Goal: Task Accomplishment & Management: Manage account settings

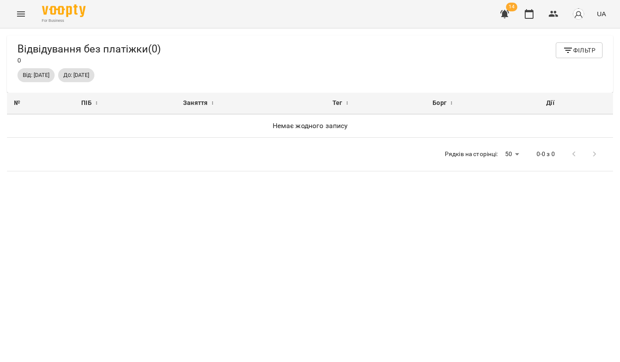
click at [511, 15] on button "button" at bounding box center [504, 13] width 21 height 21
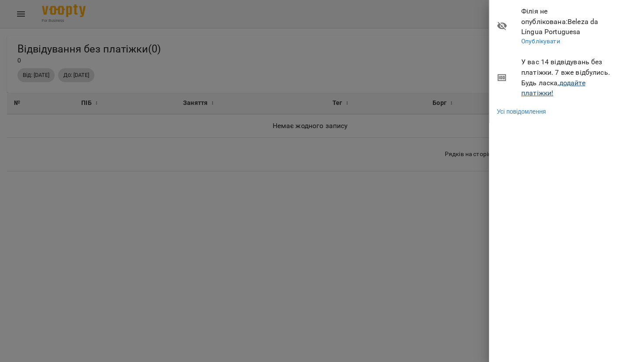
click at [528, 83] on link "додайте платіжки!" at bounding box center [553, 88] width 64 height 19
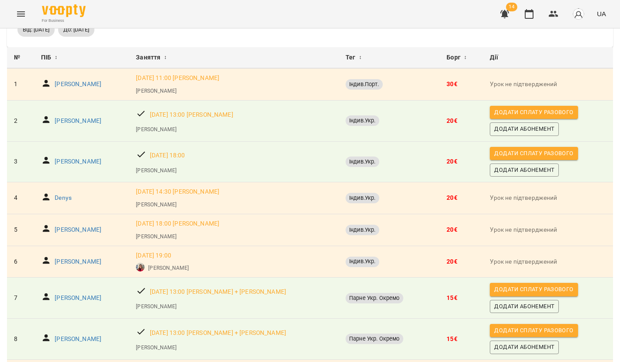
scroll to position [52, 0]
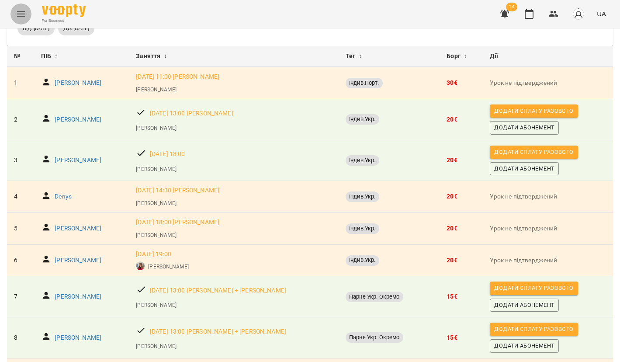
click at [24, 9] on icon "Menu" at bounding box center [21, 14] width 10 height 10
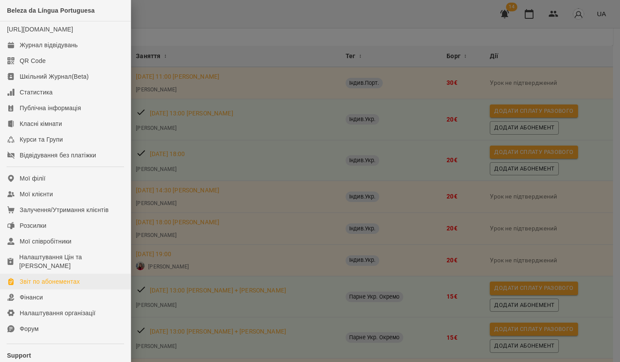
click at [50, 286] on div "Звіт по абонементах" at bounding box center [50, 281] width 60 height 9
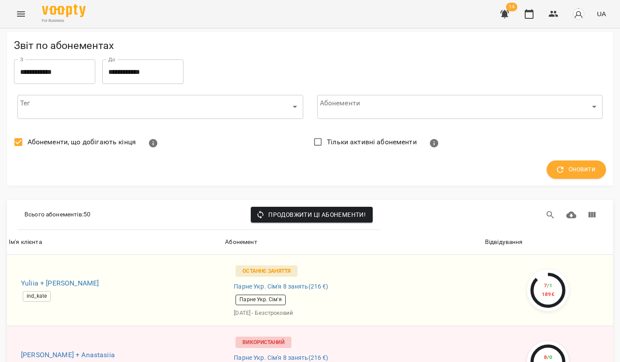
scroll to position [3245, 0]
click at [18, 15] on icon "Menu" at bounding box center [21, 14] width 10 height 10
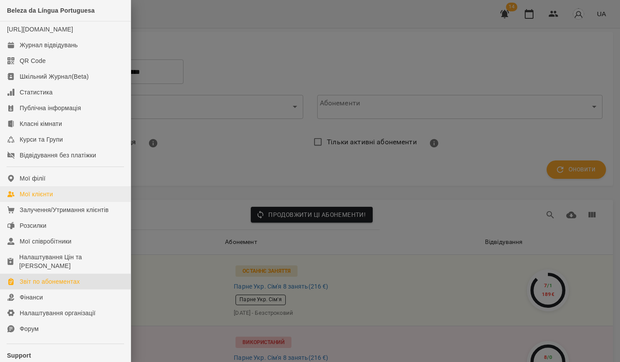
click at [48, 198] on div "Мої клієнти" at bounding box center [36, 194] width 33 height 9
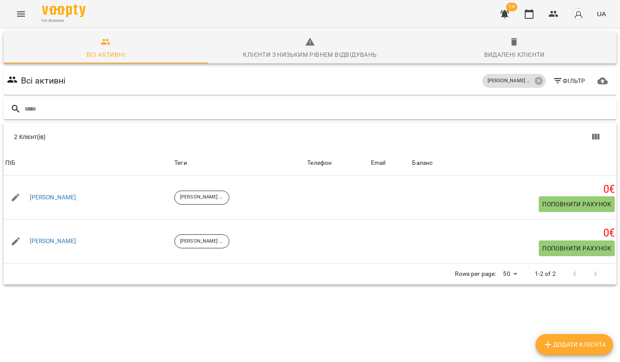
click at [159, 111] on input "text" at bounding box center [318, 109] width 589 height 14
click at [538, 84] on icon at bounding box center [539, 81] width 8 height 8
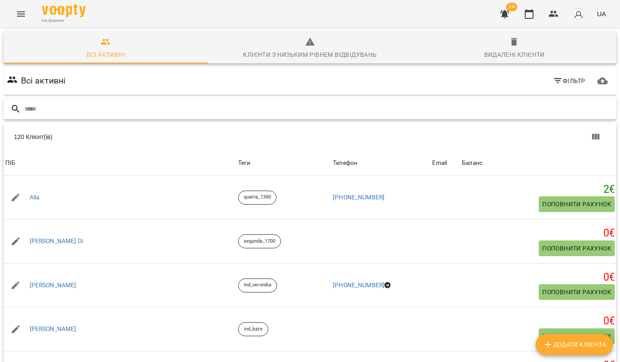
click at [386, 108] on input "text" at bounding box center [318, 109] width 589 height 14
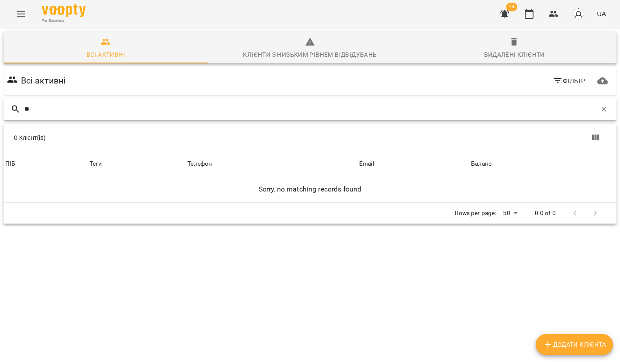
type input "*"
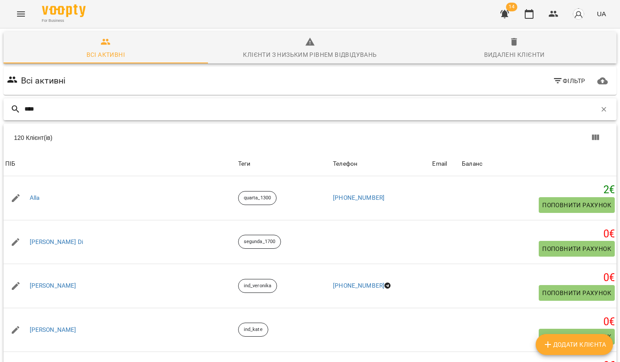
type input "*****"
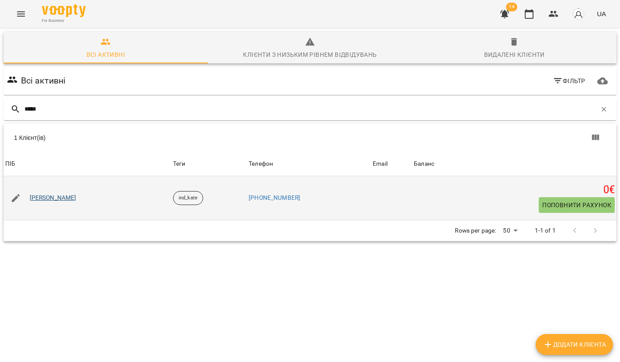
click at [54, 196] on link "Sveta Lurie" at bounding box center [53, 198] width 47 height 9
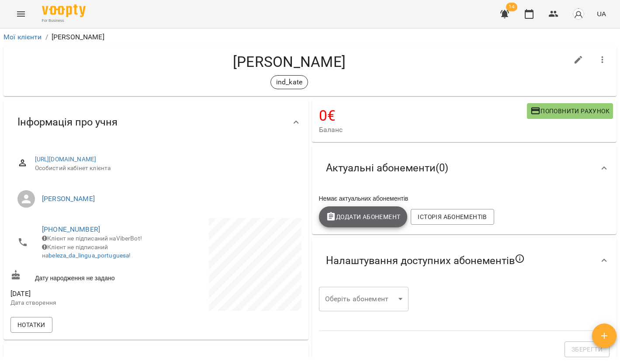
click at [379, 214] on span "Додати Абонемент" at bounding box center [363, 217] width 75 height 10
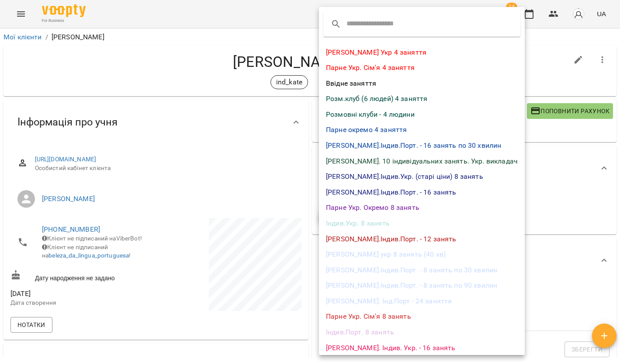
click at [243, 145] on div at bounding box center [310, 181] width 620 height 362
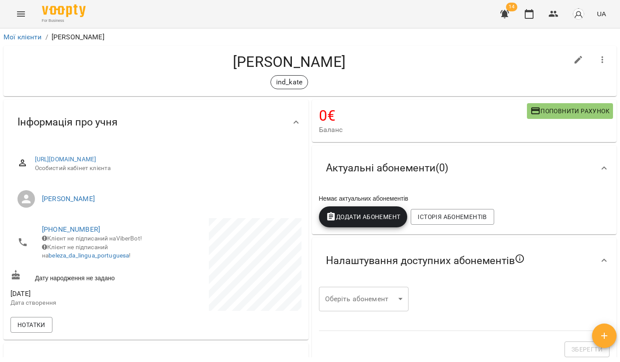
click at [386, 217] on span "Додати Абонемент" at bounding box center [363, 217] width 75 height 10
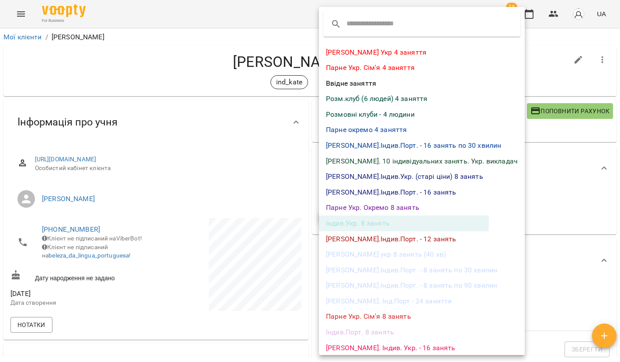
click at [366, 217] on li "Індив.Укр. 8 занять" at bounding box center [422, 224] width 206 height 16
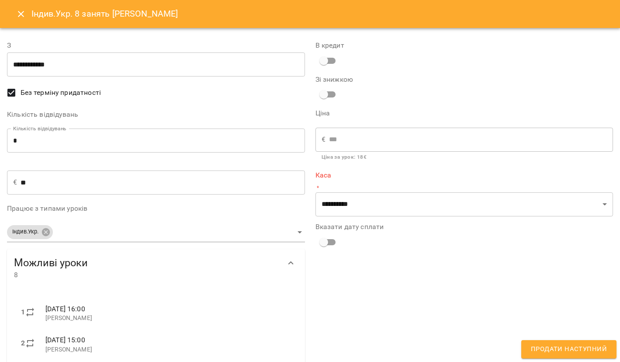
click at [82, 60] on input "**********" at bounding box center [156, 64] width 298 height 24
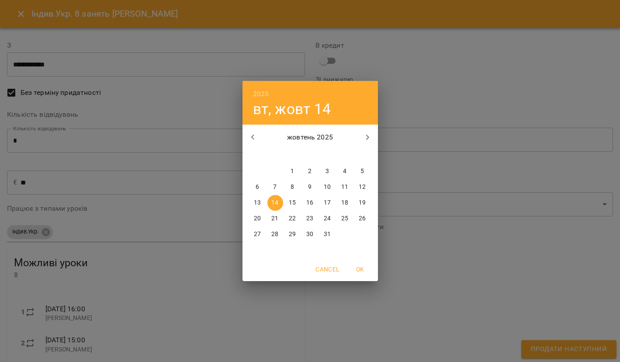
click at [319, 183] on div "10" at bounding box center [327, 187] width 17 height 16
type input "**********"
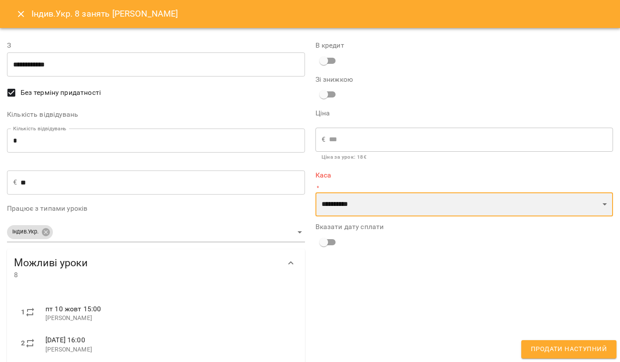
select select "**********"
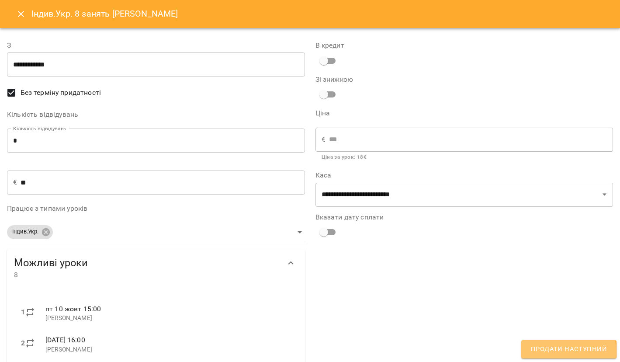
click at [544, 352] on span "Продати наступний" at bounding box center [569, 349] width 76 height 11
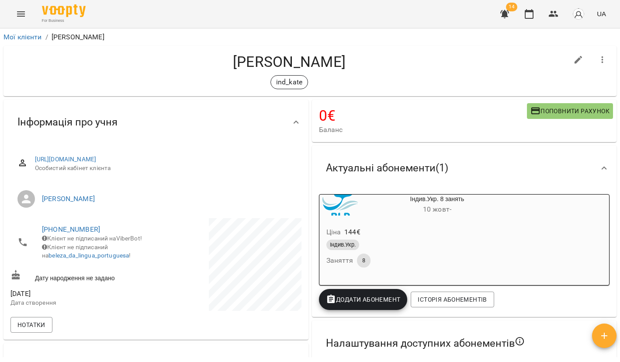
click at [24, 16] on icon "Menu" at bounding box center [21, 13] width 8 height 5
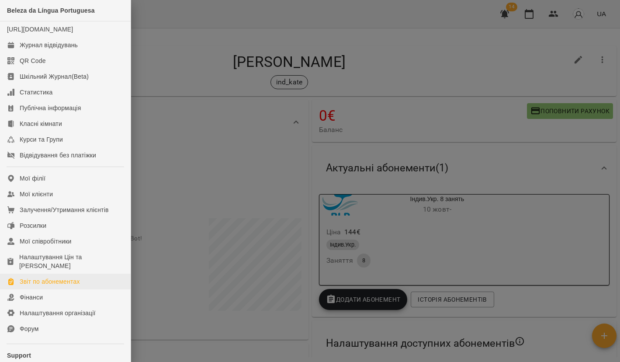
click at [41, 286] on div "Звіт по абонементах" at bounding box center [50, 281] width 60 height 9
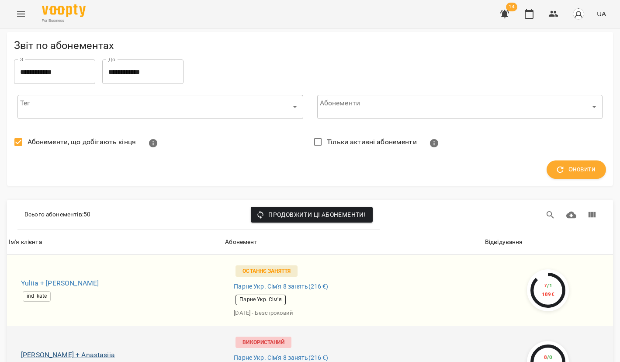
scroll to position [162, 0]
click at [74, 349] on h6 "Dmytro + Anastasiia" at bounding box center [118, 355] width 195 height 12
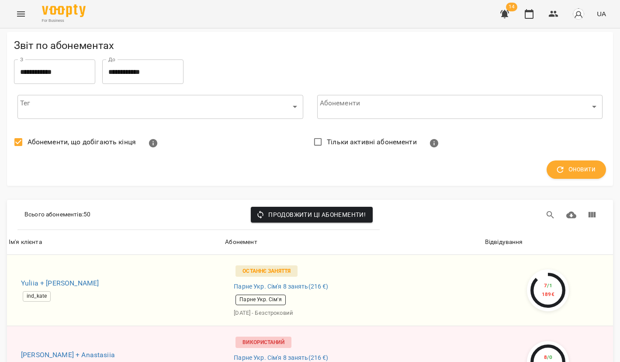
scroll to position [2093, 0]
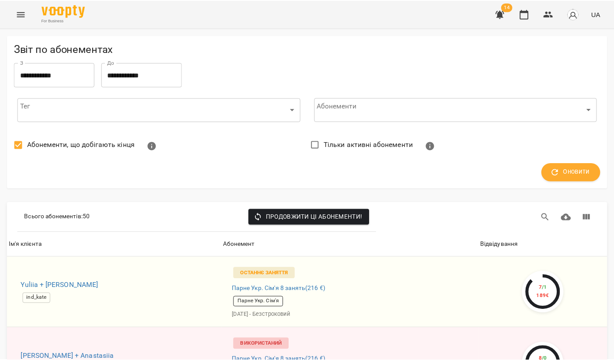
scroll to position [0, 0]
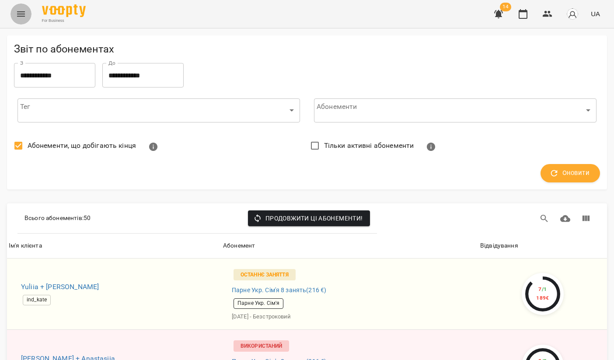
click at [24, 21] on button "Menu" at bounding box center [20, 13] width 21 height 21
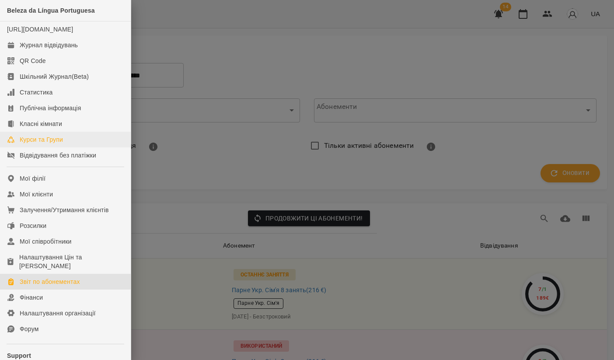
click at [55, 144] on div "Курси та Групи" at bounding box center [41, 139] width 43 height 9
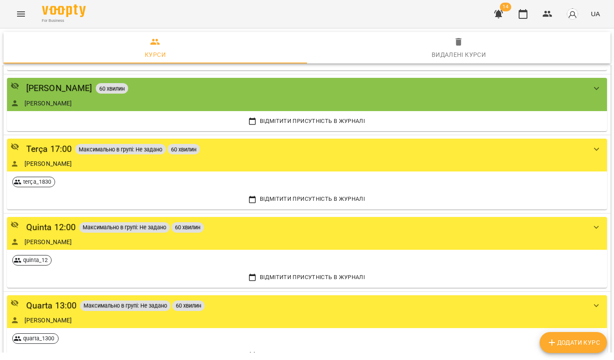
scroll to position [268, 0]
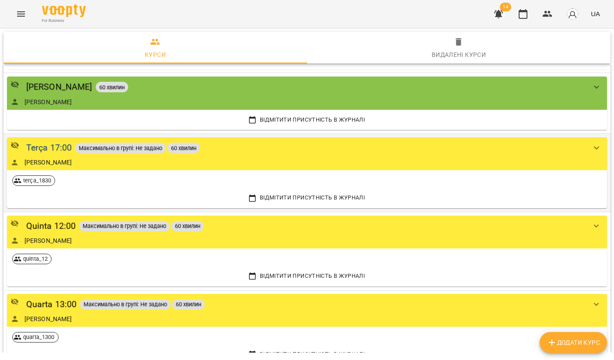
click at [56, 141] on div "Terça 17:00" at bounding box center [49, 148] width 46 height 14
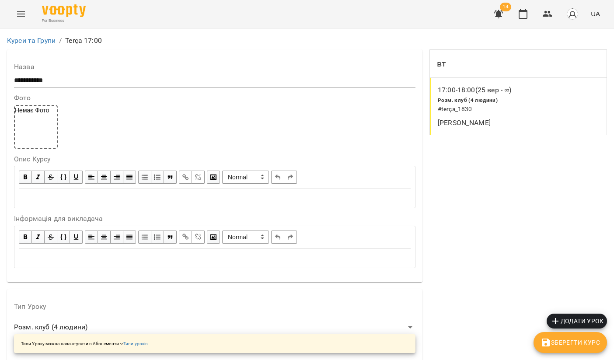
scroll to position [704, 0]
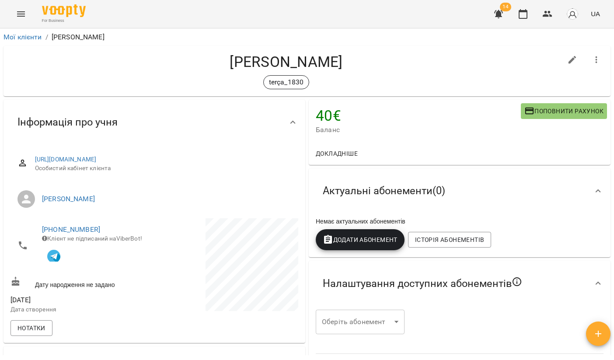
click at [380, 245] on button "Додати Абонемент" at bounding box center [360, 239] width 89 height 21
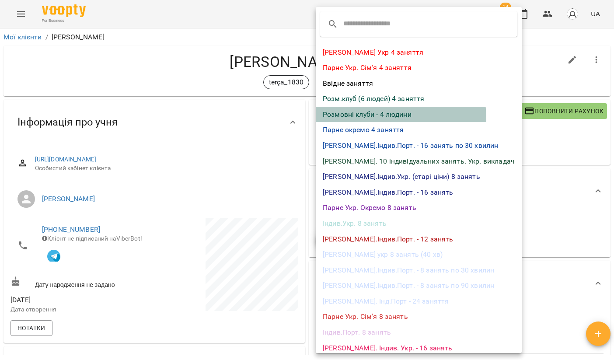
click at [376, 118] on li "Розмовні клуби - 4 людини" at bounding box center [419, 115] width 206 height 16
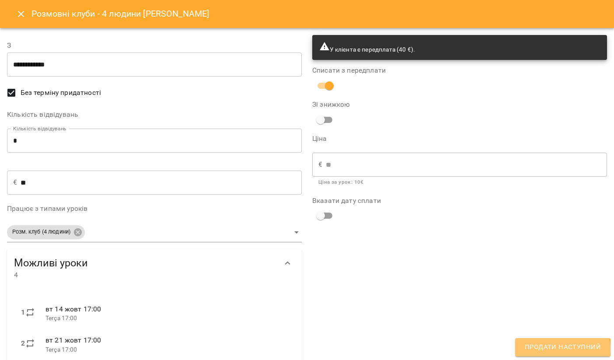
click at [560, 349] on span "Продати наступний" at bounding box center [563, 346] width 76 height 11
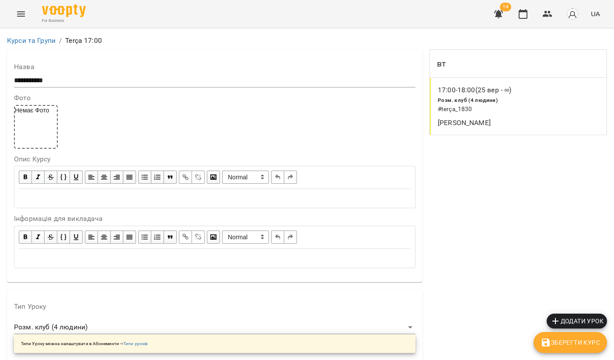
scroll to position [704, 0]
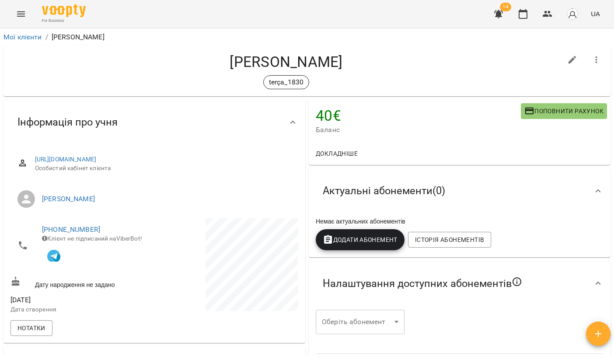
click at [372, 236] on span "Додати Абонемент" at bounding box center [360, 239] width 75 height 10
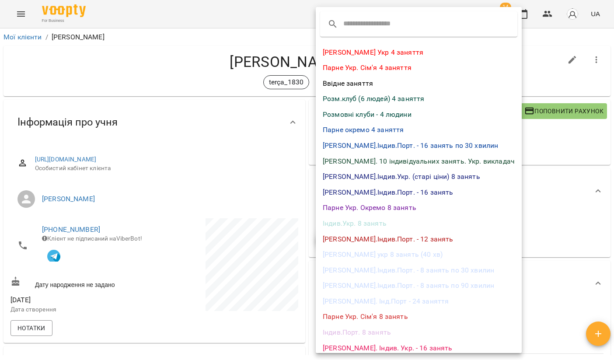
click at [372, 114] on li "Розмовні клуби - 4 людини" at bounding box center [419, 115] width 206 height 16
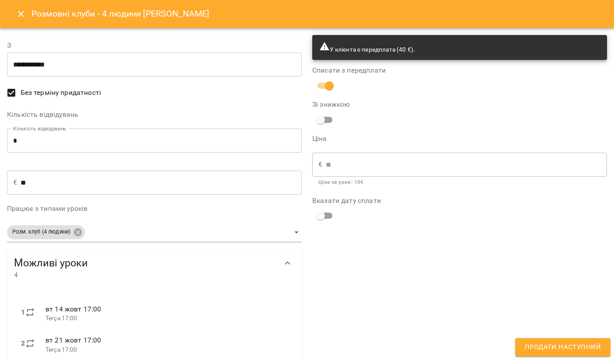
click at [543, 332] on div "У клієнта є передплата (40 €). Списати з передплати Зі знижкою Ціна € ** ​ Ціна…" at bounding box center [459, 236] width 305 height 412
click at [549, 354] on button "Продати наступний" at bounding box center [562, 347] width 95 height 18
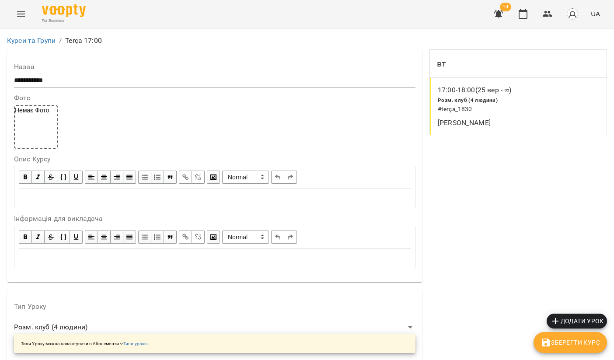
scroll to position [704, 0]
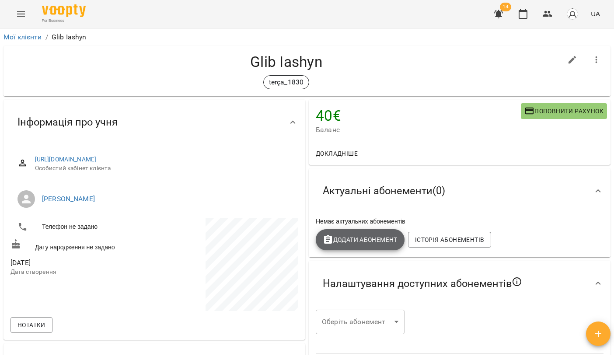
click at [366, 237] on span "Додати Абонемент" at bounding box center [360, 239] width 75 height 10
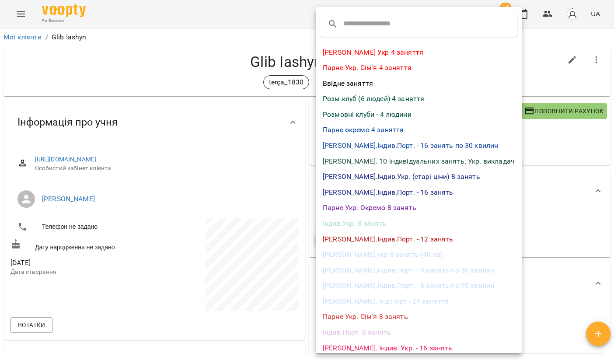
click at [366, 115] on li "Розмовні клуби - 4 людини" at bounding box center [419, 115] width 206 height 16
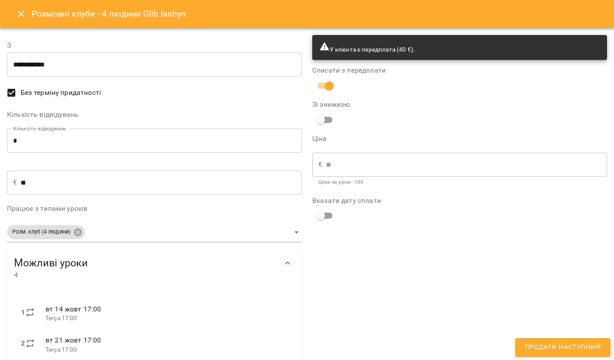
click at [556, 351] on span "Продати наступний" at bounding box center [563, 346] width 76 height 11
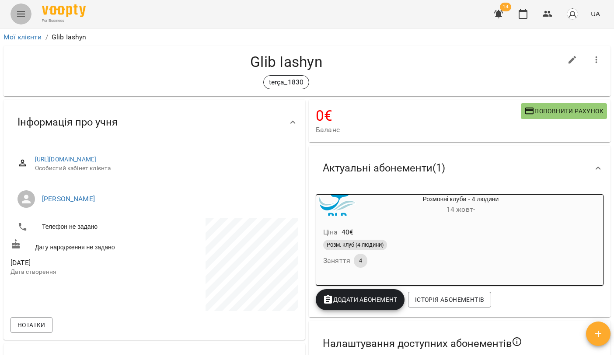
click at [21, 15] on icon "Menu" at bounding box center [21, 14] width 10 height 10
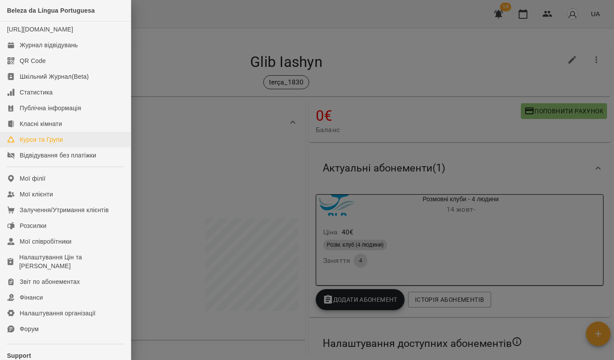
click at [58, 147] on link "Курси та Групи" at bounding box center [65, 140] width 131 height 16
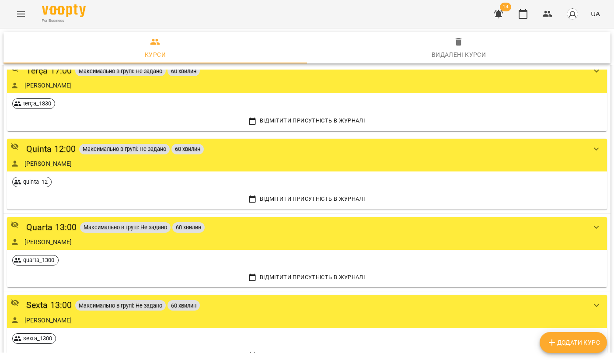
scroll to position [353, 0]
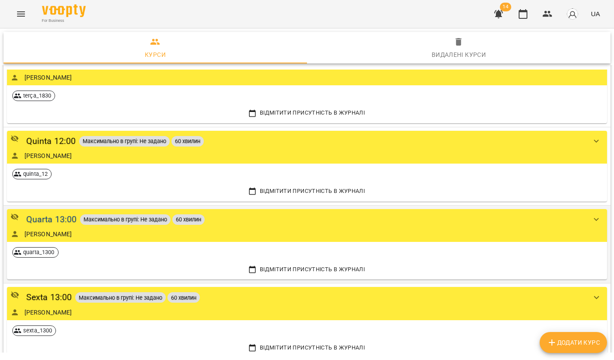
click at [70, 212] on div "Quarta 13:00" at bounding box center [51, 219] width 51 height 14
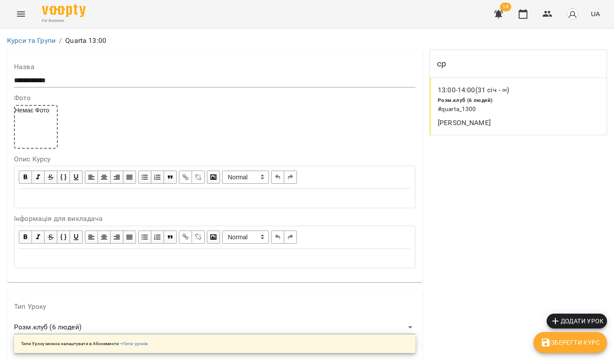
scroll to position [738, 0]
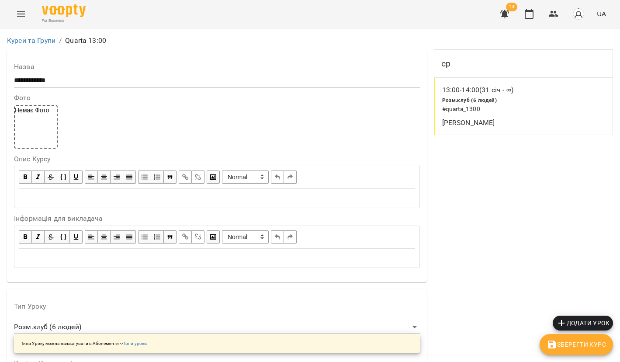
scroll to position [736, 0]
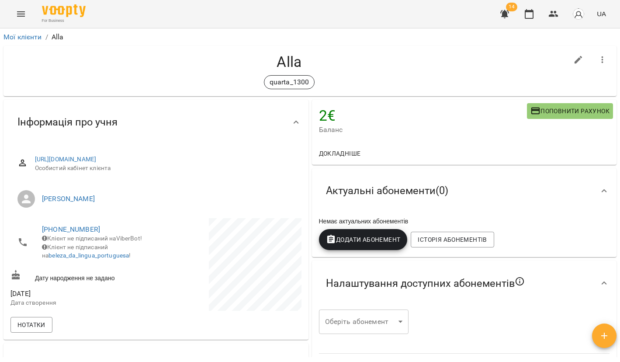
click at [562, 106] on span "Поповнити рахунок" at bounding box center [570, 111] width 79 height 10
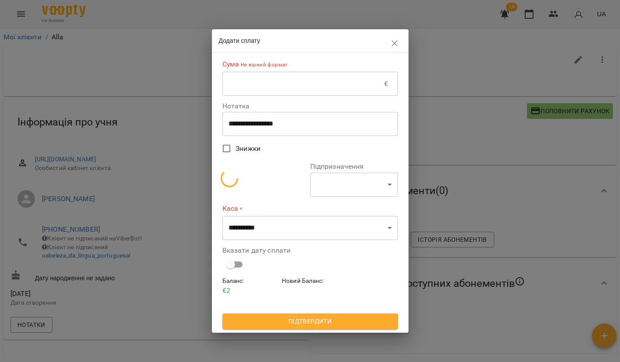
click at [300, 87] on input "text" at bounding box center [303, 84] width 162 height 24
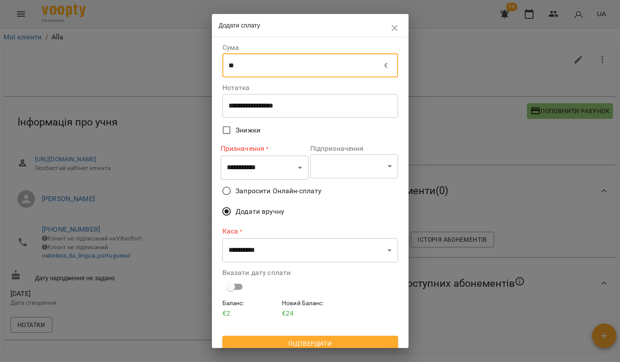
type input "**"
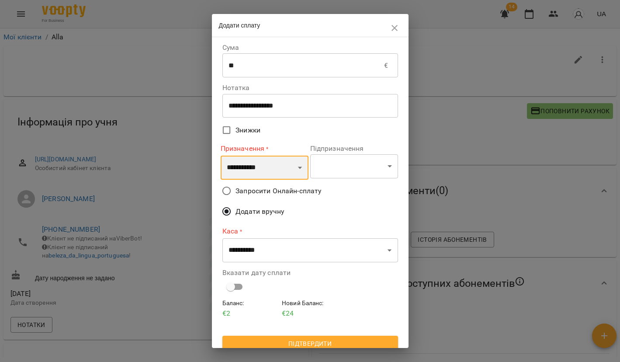
select select "*********"
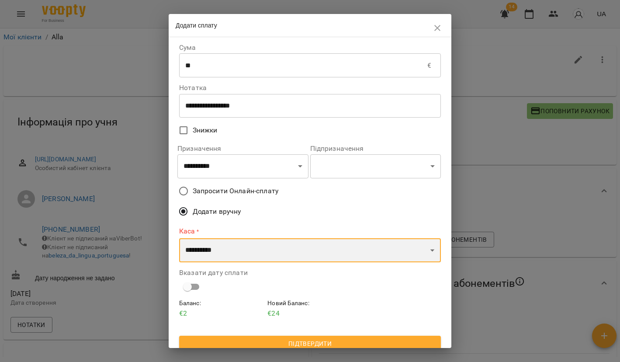
select select "**********"
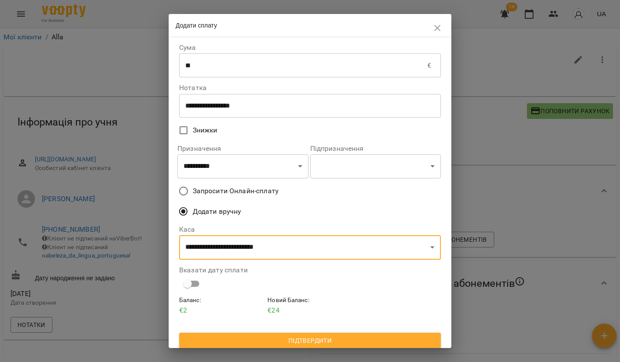
click at [265, 341] on span "Підтвердити" at bounding box center [310, 340] width 248 height 10
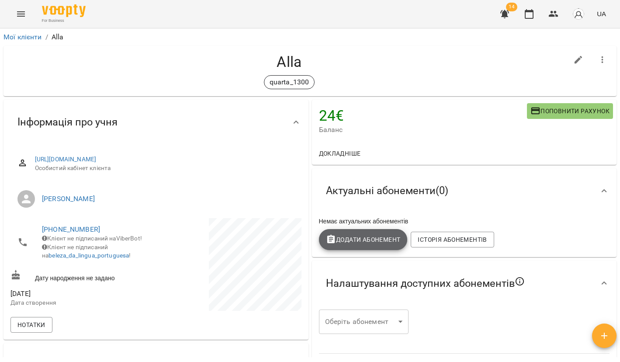
click at [368, 240] on span "Додати Абонемент" at bounding box center [363, 239] width 75 height 10
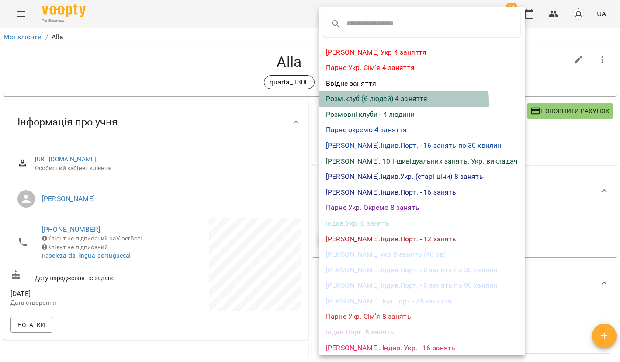
click at [368, 102] on li "Розм.клуб (6 людей) 4 заняття" at bounding box center [422, 99] width 206 height 16
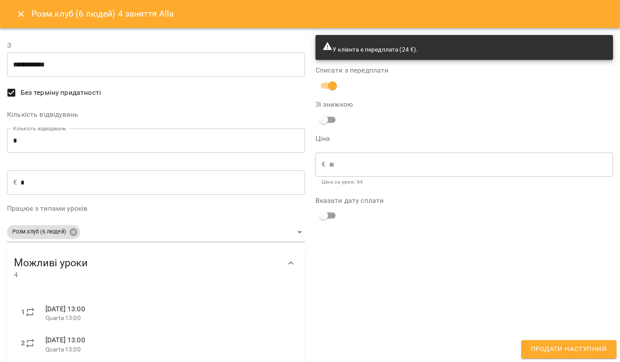
click at [561, 348] on span "Продати наступний" at bounding box center [569, 349] width 76 height 11
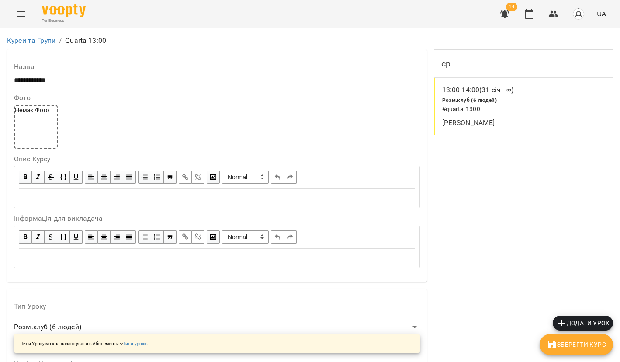
scroll to position [630, 0]
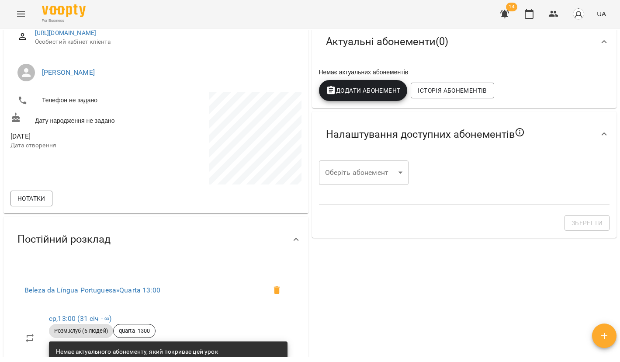
scroll to position [134, 0]
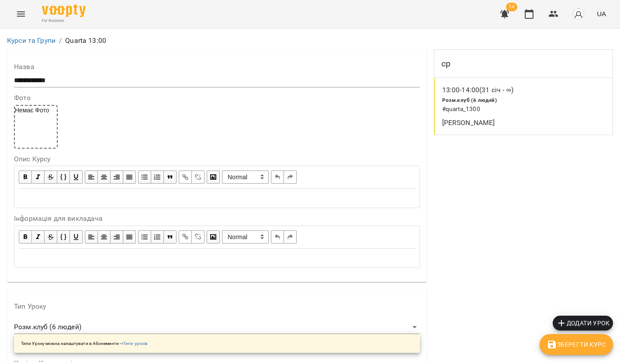
scroll to position [736, 0]
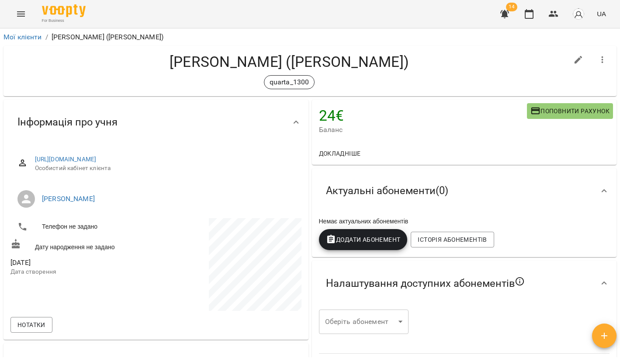
click at [354, 240] on span "Додати Абонемент" at bounding box center [363, 239] width 75 height 10
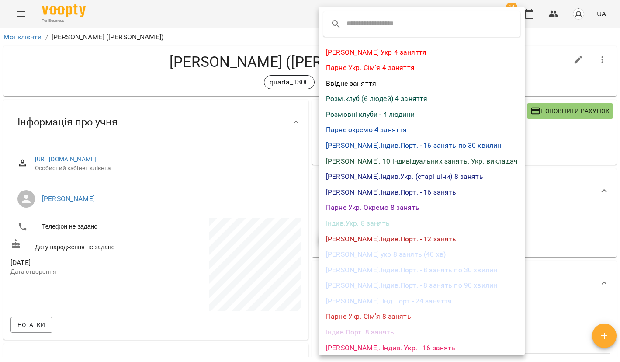
click at [368, 99] on li "Розм.клуб (6 людей) 4 заняття" at bounding box center [422, 99] width 206 height 16
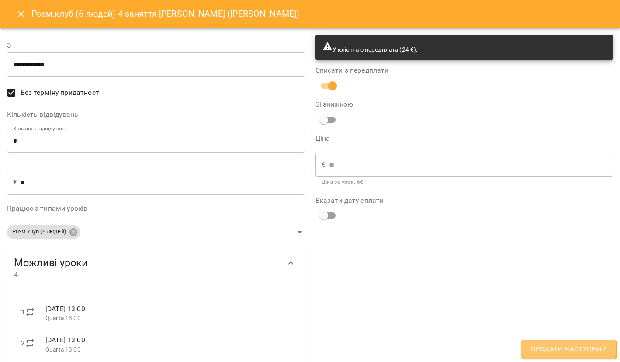
click at [539, 346] on span "Продати наступний" at bounding box center [569, 349] width 76 height 11
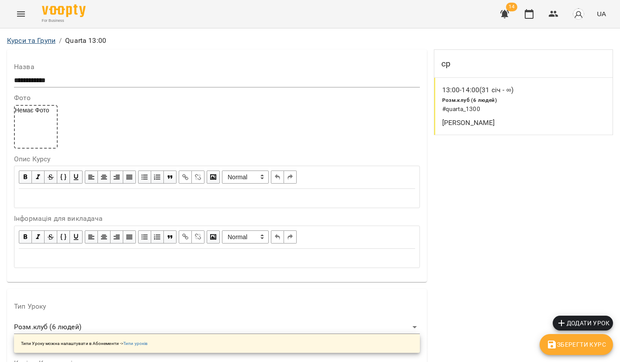
click at [47, 39] on link "Курси та Групи" at bounding box center [31, 40] width 49 height 8
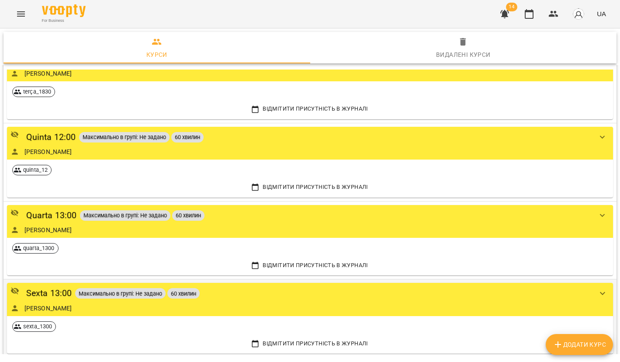
scroll to position [357, 0]
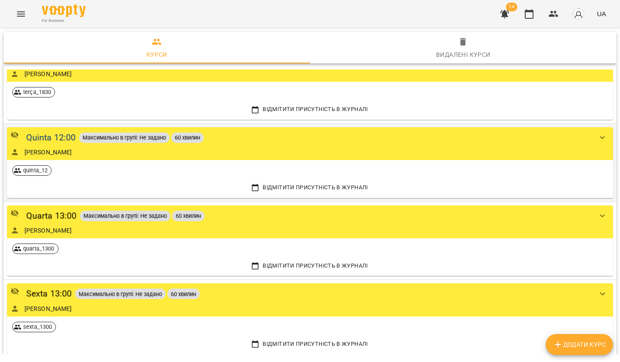
click at [56, 134] on div "Quinta 12:00" at bounding box center [51, 138] width 50 height 14
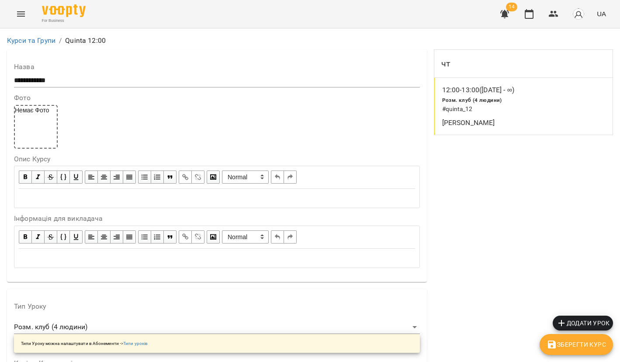
scroll to position [719, 0]
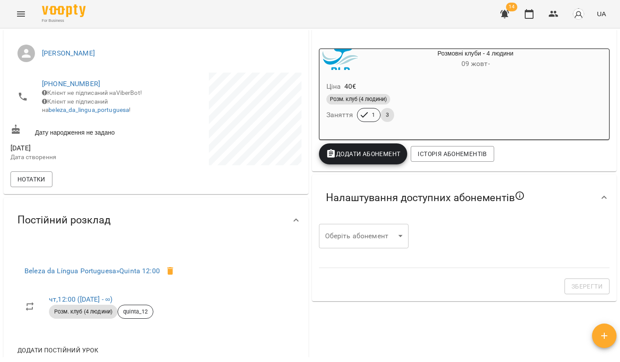
scroll to position [24, 0]
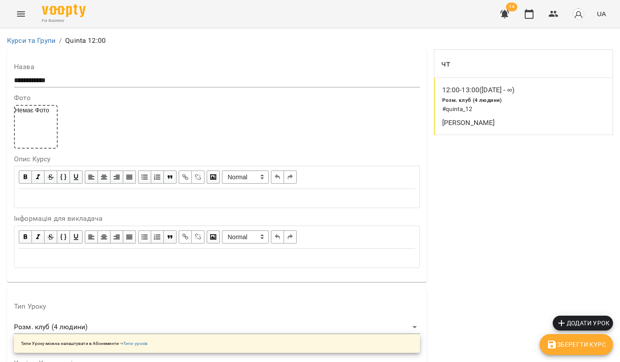
scroll to position [719, 0]
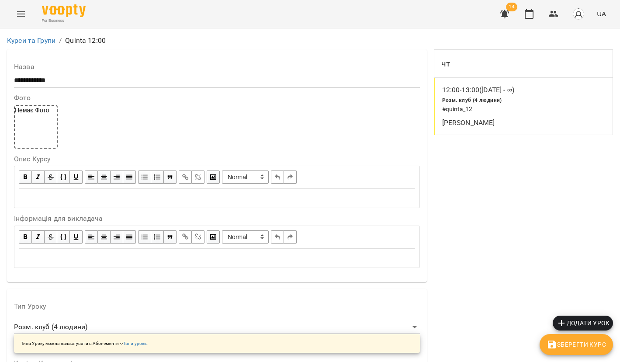
click at [48, 39] on link "Курси та Групи" at bounding box center [31, 40] width 49 height 8
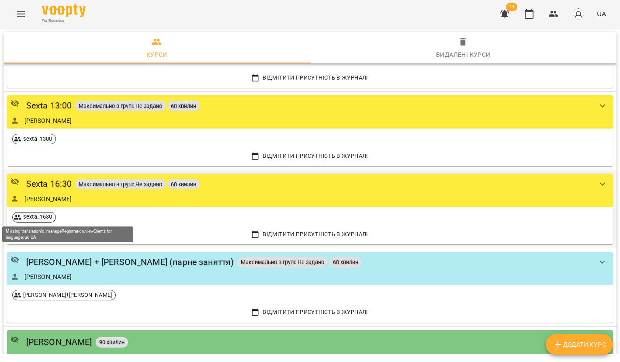
scroll to position [543, 0]
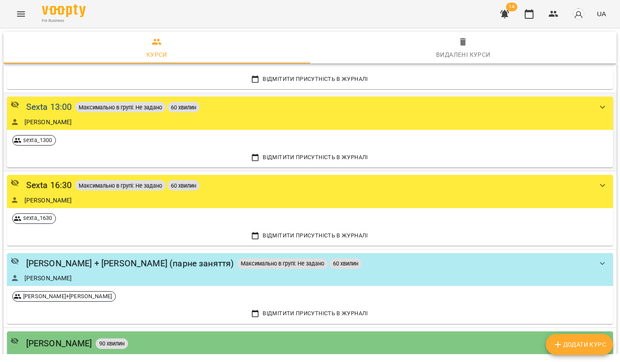
click at [54, 106] on div "Sexta 13:00" at bounding box center [49, 107] width 46 height 14
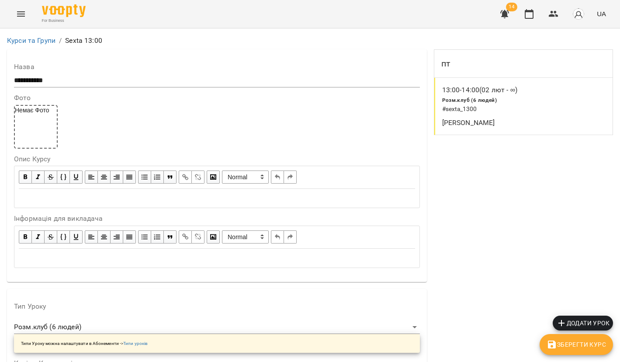
scroll to position [736, 0]
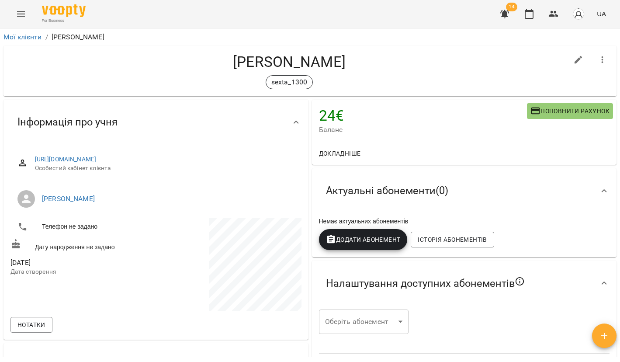
click at [387, 241] on span "Додати Абонемент" at bounding box center [363, 239] width 75 height 10
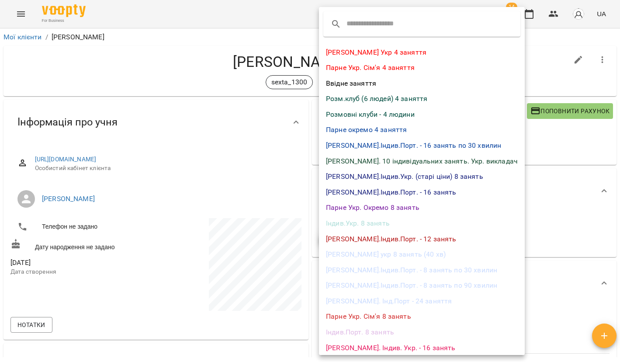
click at [368, 102] on li "Розм.клуб (6 людей) 4 заняття" at bounding box center [422, 99] width 206 height 16
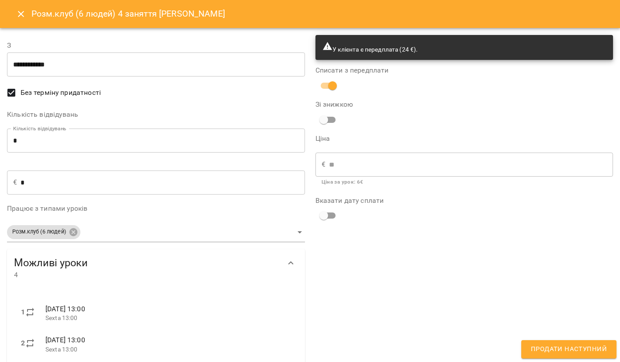
click at [546, 346] on span "Продати наступний" at bounding box center [569, 349] width 76 height 11
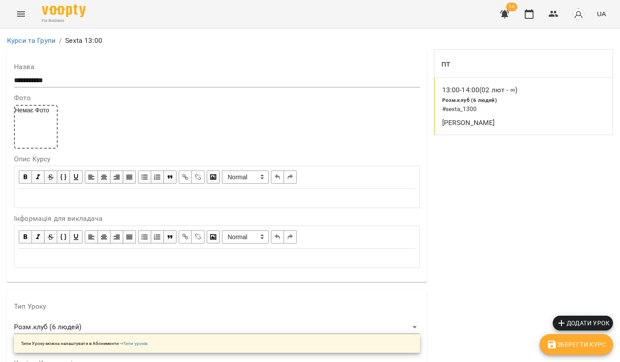
scroll to position [736, 0]
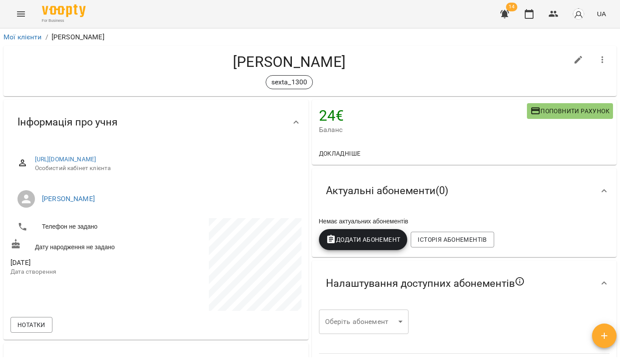
click at [381, 237] on span "Додати Абонемент" at bounding box center [363, 239] width 75 height 10
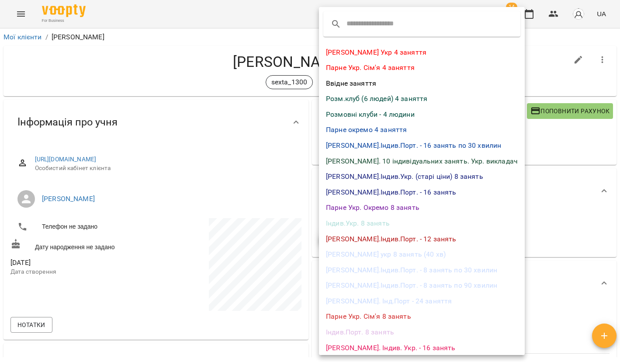
click at [357, 101] on li "Розм.клуб (6 людей) 4 заняття" at bounding box center [422, 99] width 206 height 16
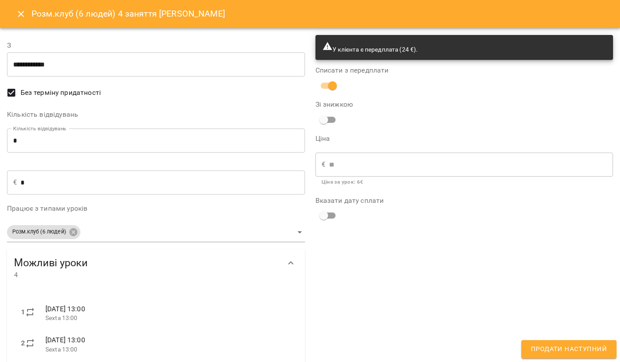
click at [544, 355] on span "Продати наступний" at bounding box center [569, 349] width 76 height 11
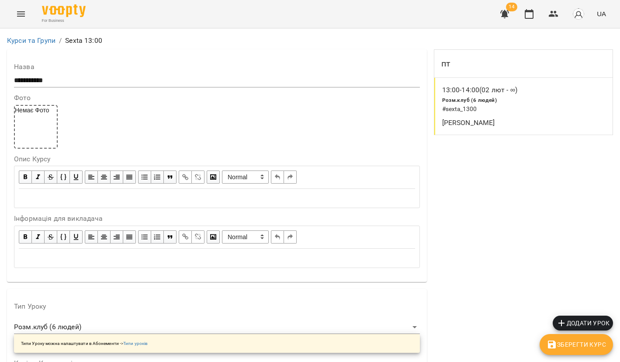
scroll to position [736, 0]
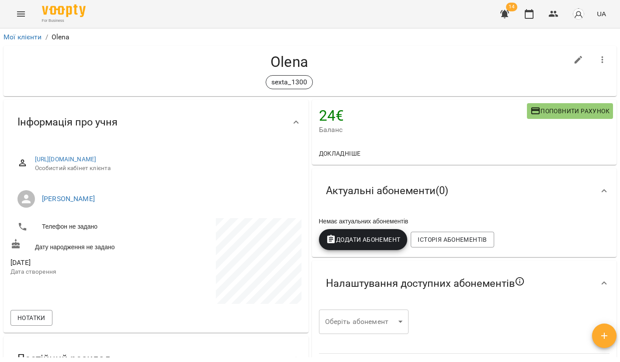
click at [362, 239] on span "Додати Абонемент" at bounding box center [363, 239] width 75 height 10
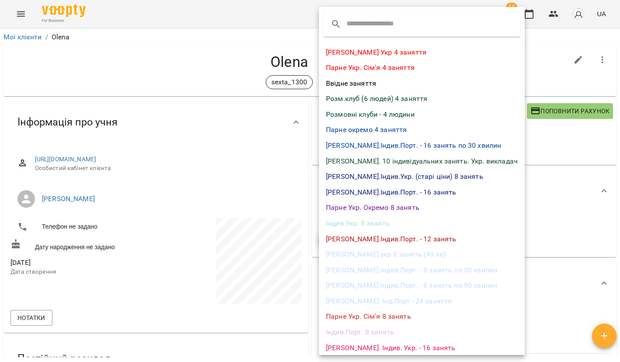
click at [354, 99] on li "Розм.клуб (6 людей) 4 заняття" at bounding box center [422, 99] width 206 height 16
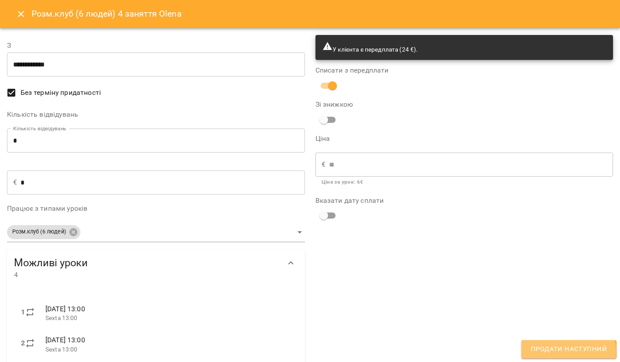
click at [555, 352] on span "Продати наступний" at bounding box center [569, 349] width 76 height 11
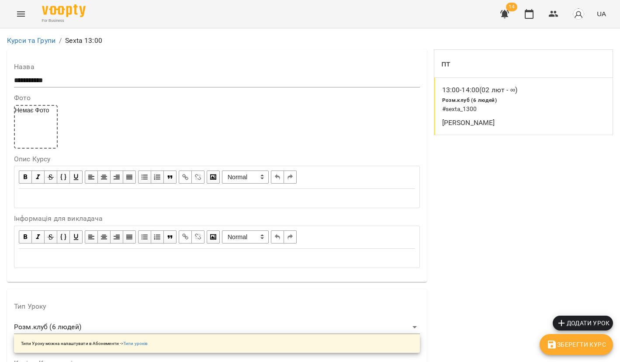
scroll to position [736, 0]
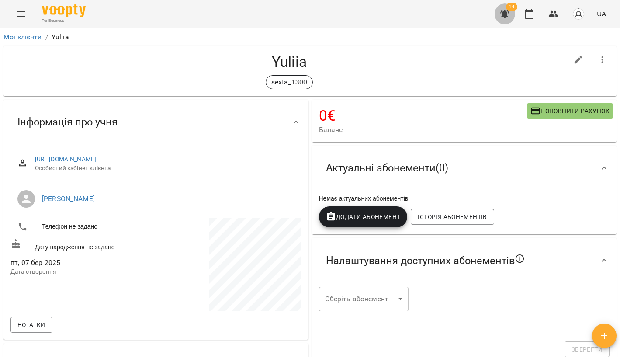
click at [500, 16] on button "button" at bounding box center [504, 13] width 21 height 21
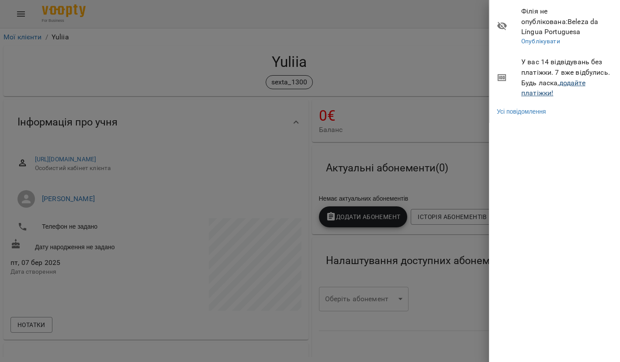
click at [540, 79] on link "додайте платіжки!" at bounding box center [553, 88] width 64 height 19
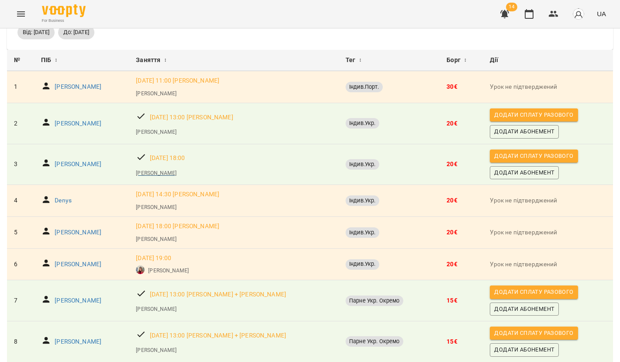
scroll to position [52, 0]
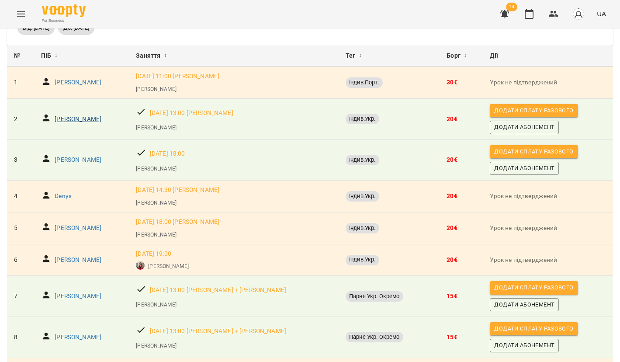
click at [74, 120] on p "Дмитро Сухий" at bounding box center [78, 119] width 47 height 9
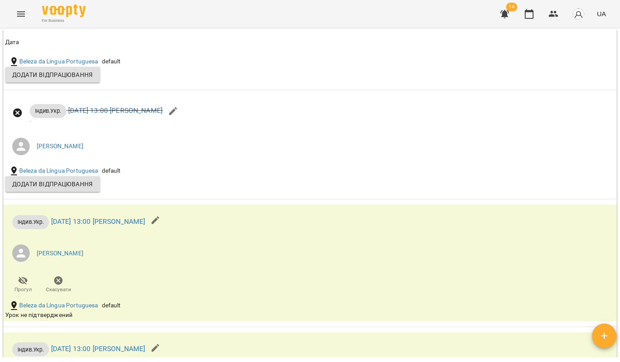
scroll to position [739, 0]
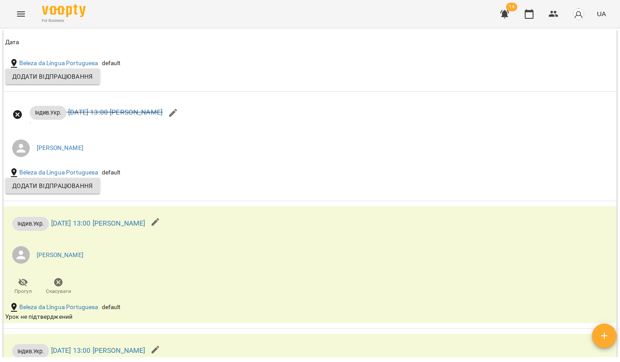
click at [501, 17] on icon "button" at bounding box center [505, 14] width 10 height 10
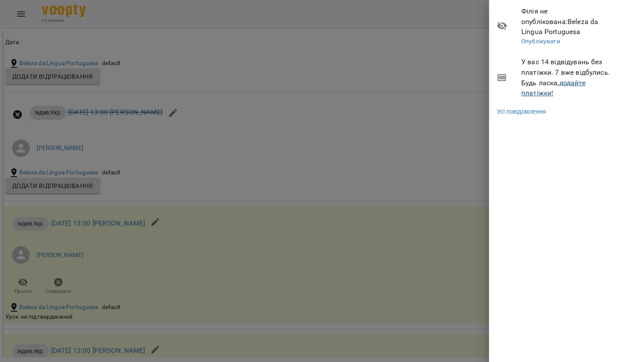
click at [545, 84] on link "додайте платіжки!" at bounding box center [553, 88] width 64 height 19
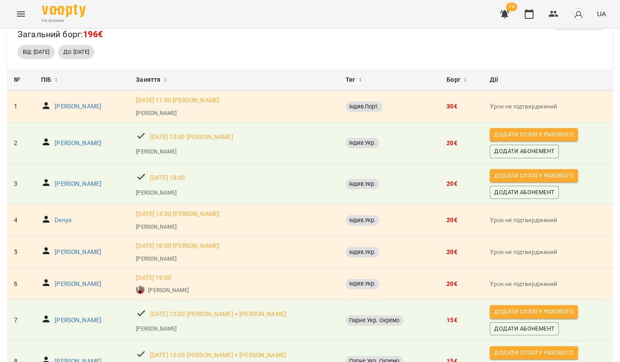
scroll to position [64, 0]
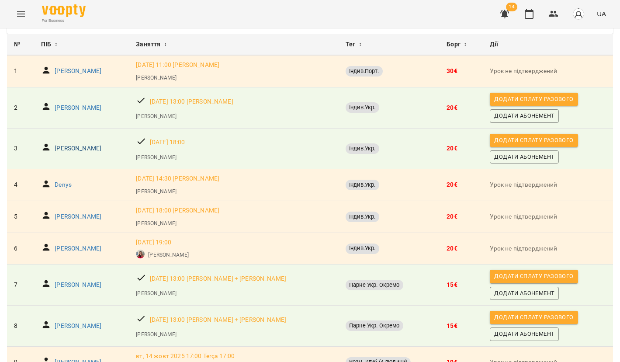
click at [86, 149] on p "Daria Panchenko" at bounding box center [78, 148] width 47 height 9
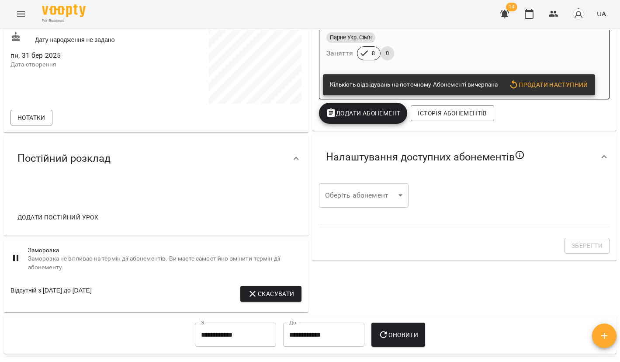
scroll to position [207, 0]
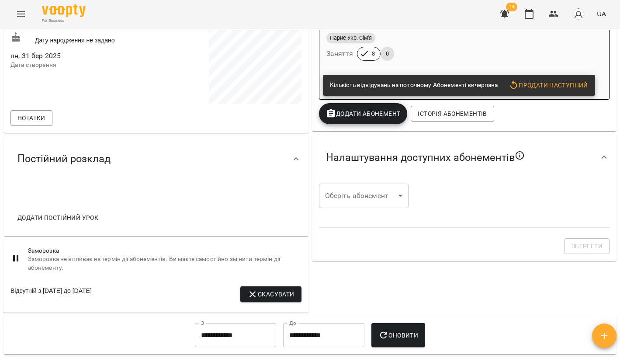
click at [274, 289] on span "Скасувати" at bounding box center [270, 294] width 47 height 10
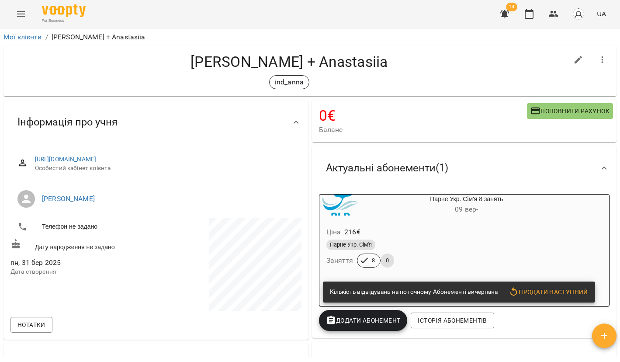
scroll to position [0, 0]
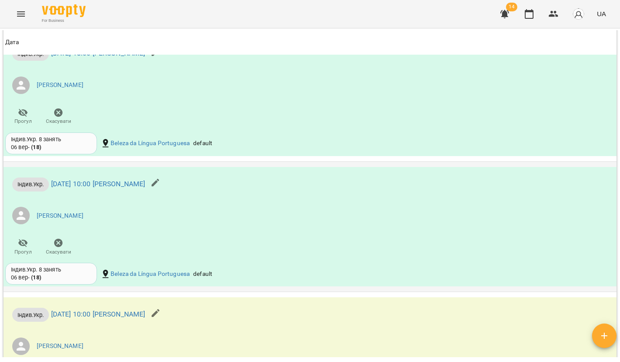
scroll to position [857, 0]
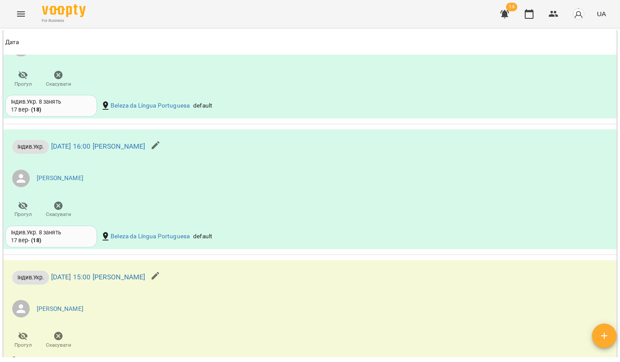
scroll to position [691, 0]
